Goal: Task Accomplishment & Management: Manage account settings

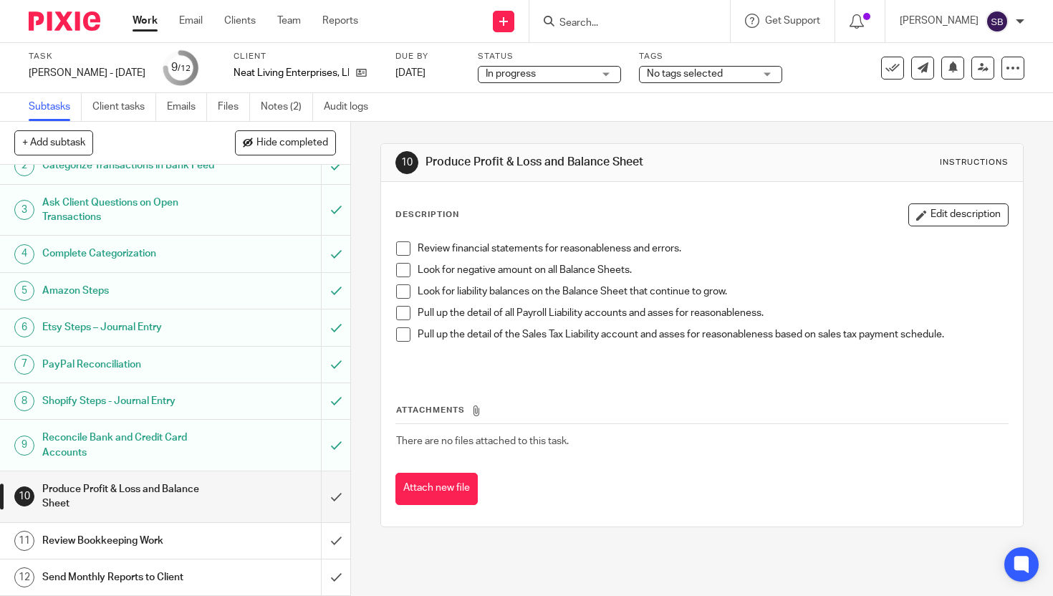
scroll to position [69, 0]
click at [321, 495] on input "submit" at bounding box center [175, 496] width 350 height 51
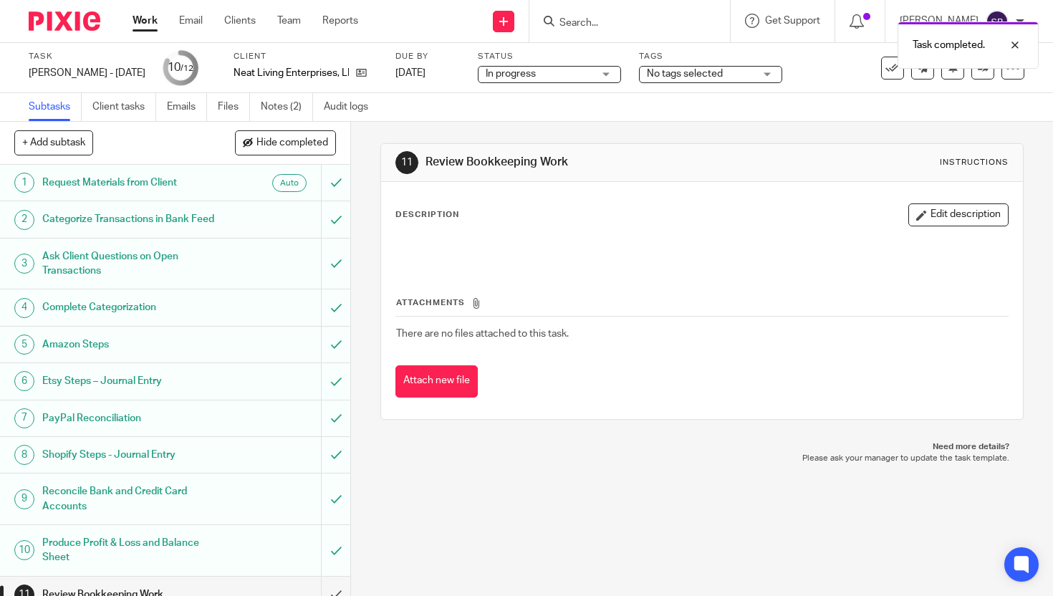
click at [675, 77] on span "No tags selected" at bounding box center [685, 74] width 76 height 10
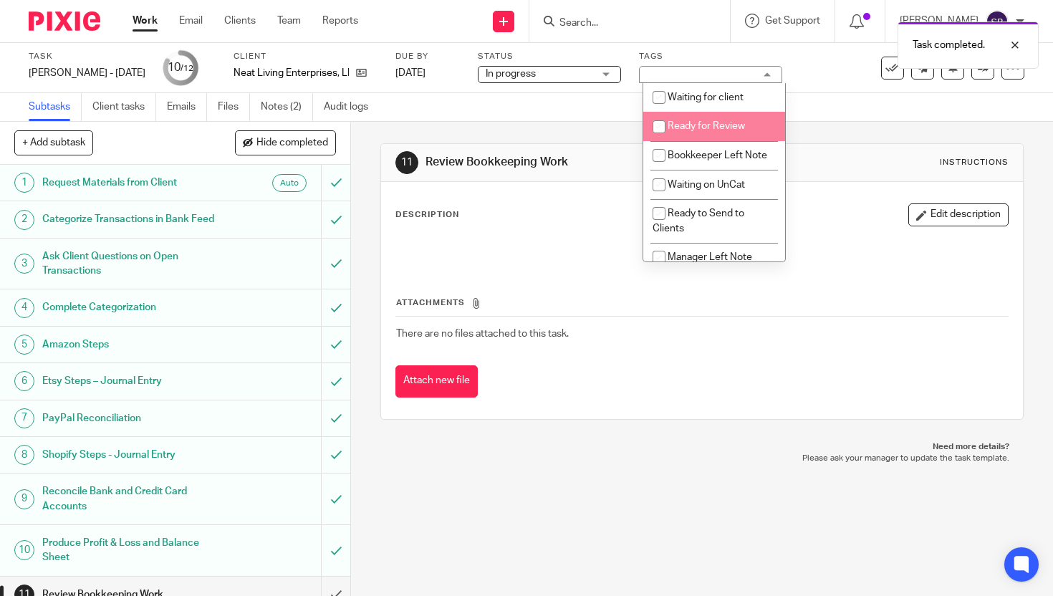
click at [662, 129] on input "checkbox" at bounding box center [658, 126] width 27 height 27
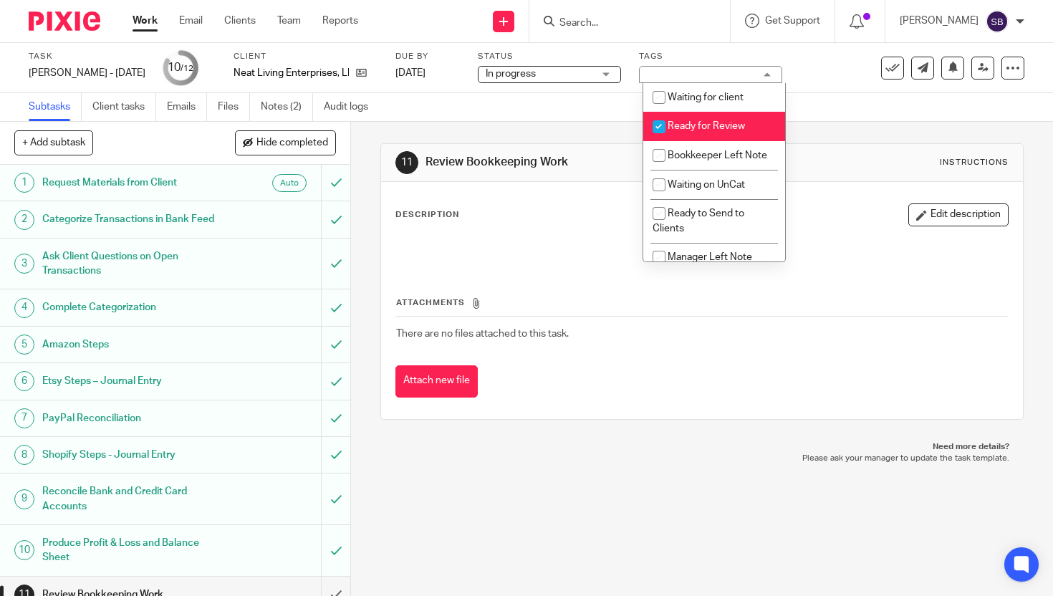
scroll to position [69, 0]
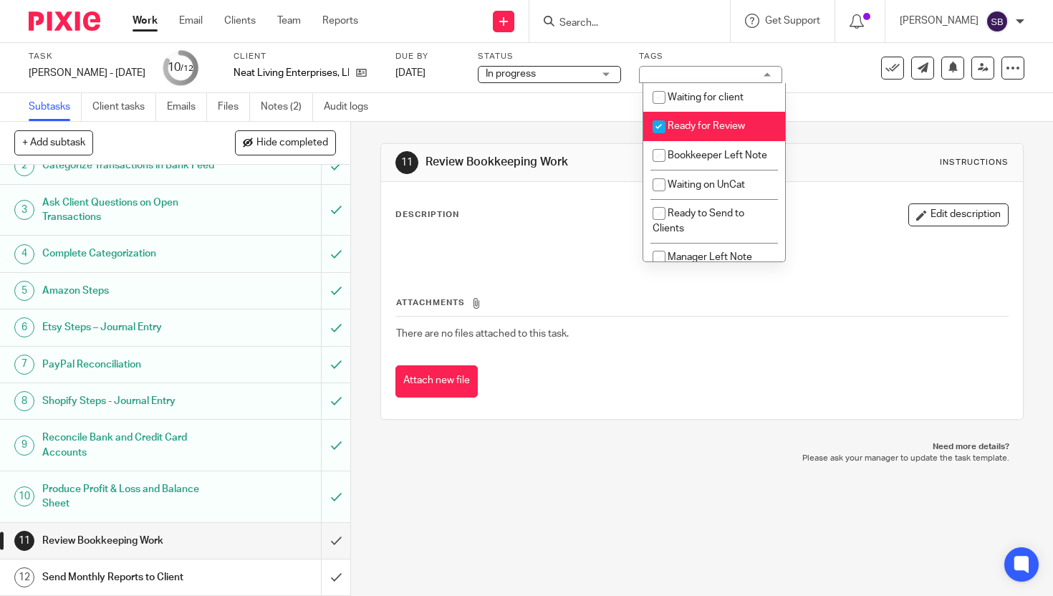
click at [705, 124] on span "Ready for Review" at bounding box center [705, 126] width 77 height 10
checkbox input "true"
click at [612, 131] on div "11 Review Bookkeeping Work Instructions Description Edit description Attachment…" at bounding box center [701, 281] width 643 height 319
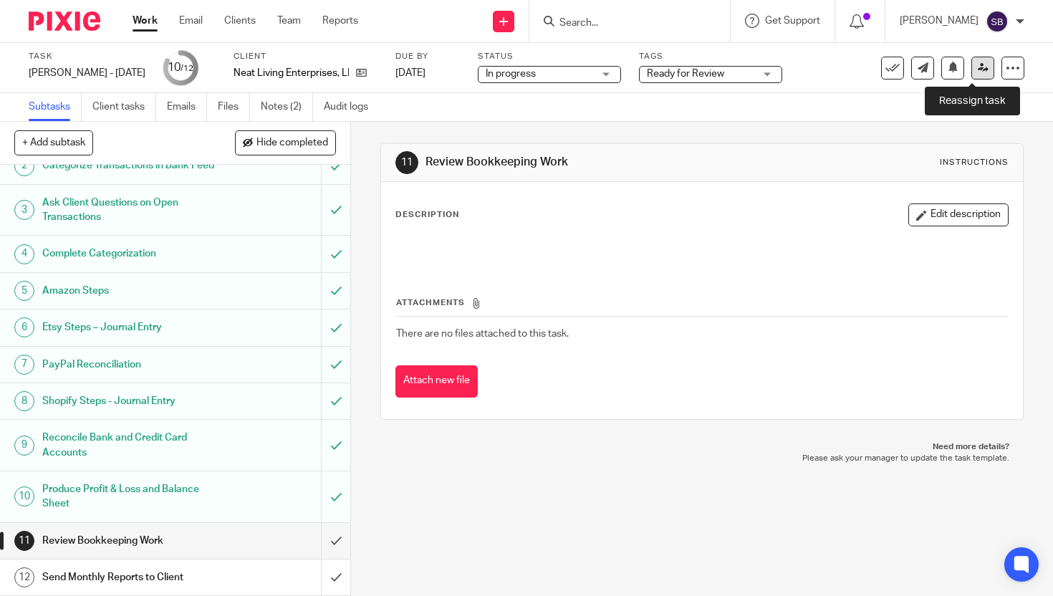
click at [977, 70] on icon at bounding box center [982, 67] width 11 height 11
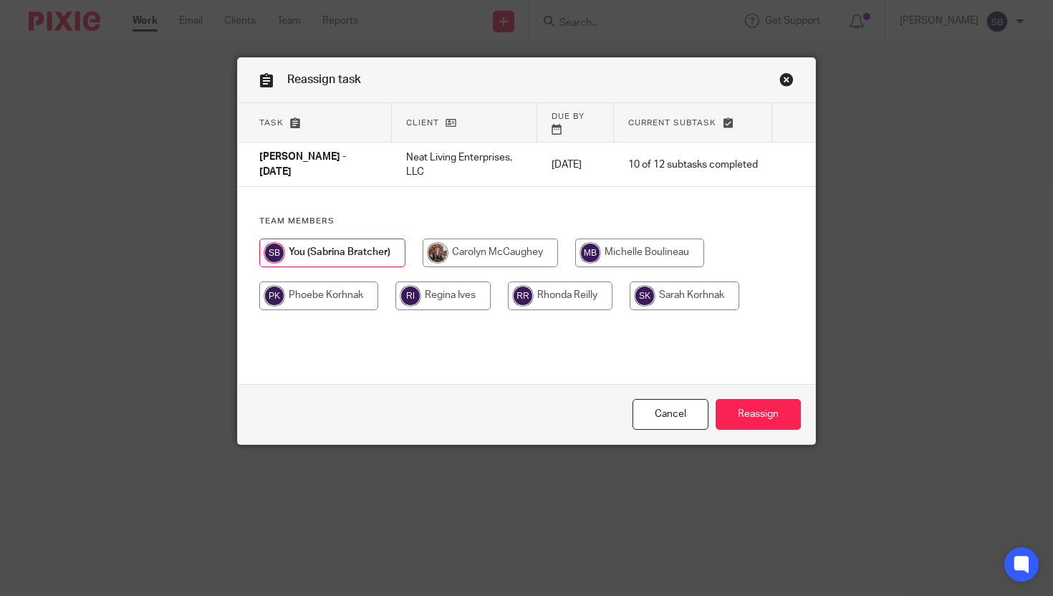
click at [640, 241] on input "radio" at bounding box center [639, 252] width 129 height 29
radio input "true"
click at [768, 417] on input "Reassign" at bounding box center [757, 414] width 85 height 31
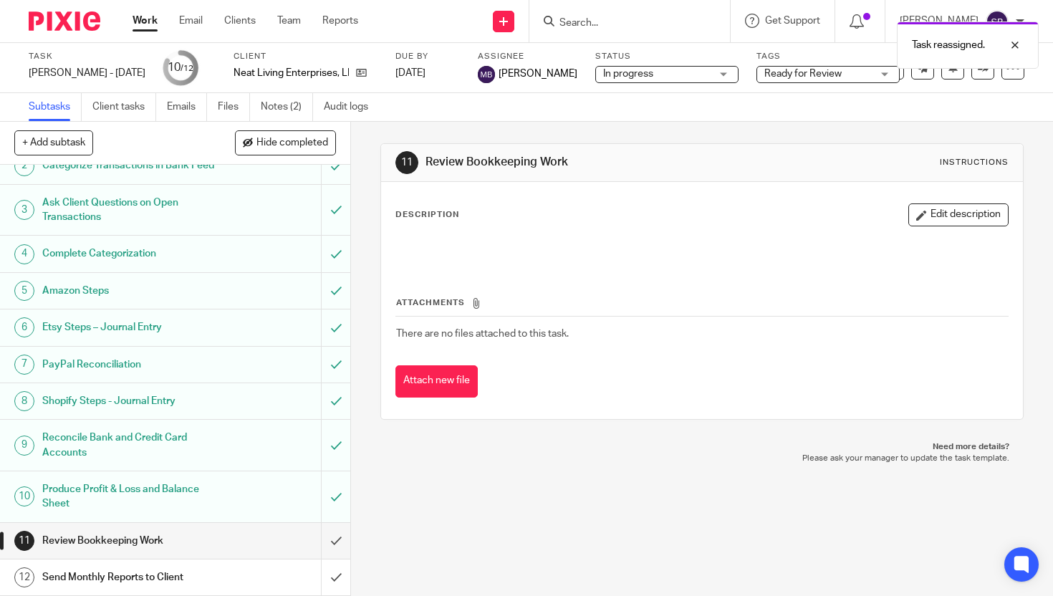
scroll to position [69, 0]
click at [142, 16] on link "Work" at bounding box center [144, 21] width 25 height 14
